Goal: Find specific page/section: Find specific page/section

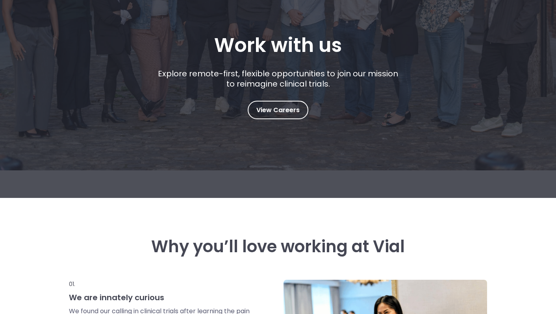
scroll to position [126, 0]
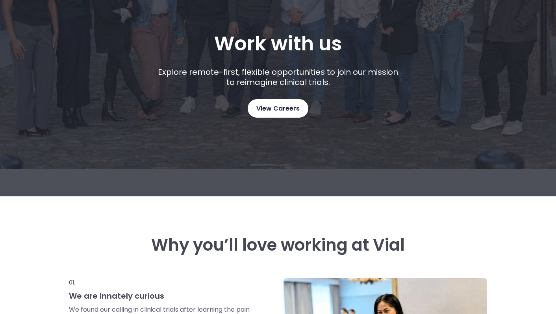
click at [274, 115] on link "View Careers" at bounding box center [278, 108] width 61 height 19
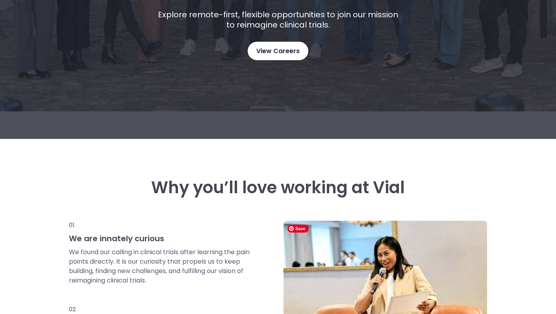
scroll to position [120, 0]
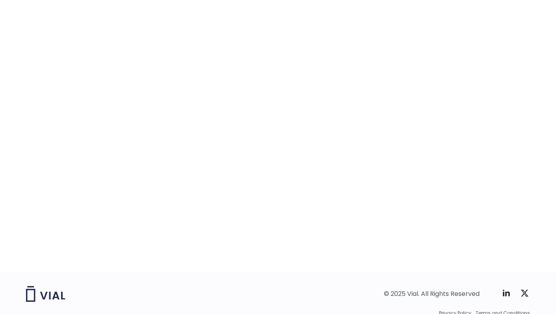
scroll to position [1200, 0]
